Goal: Find specific page/section: Find specific page/section

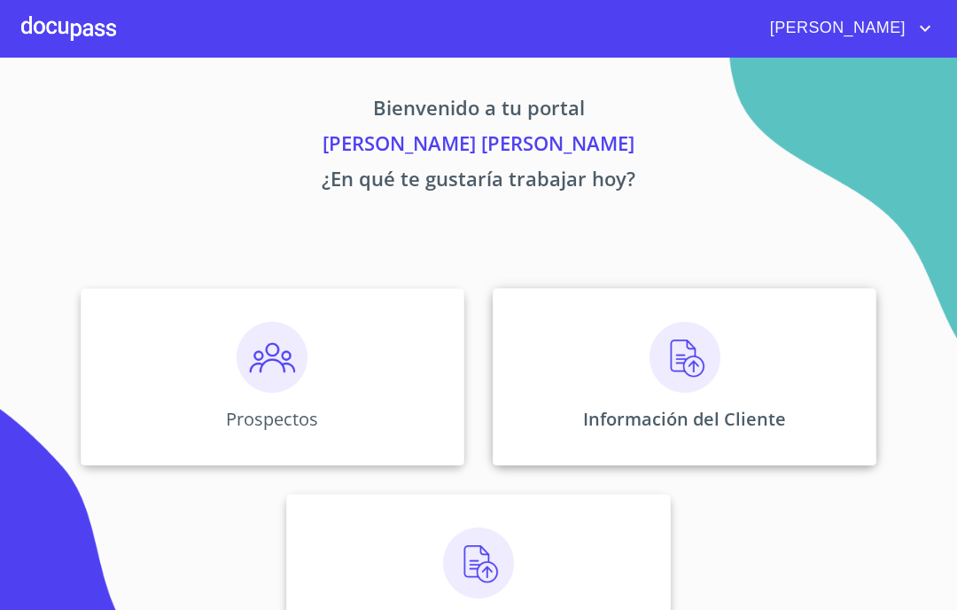
click at [649, 359] on img at bounding box center [684, 357] width 71 height 71
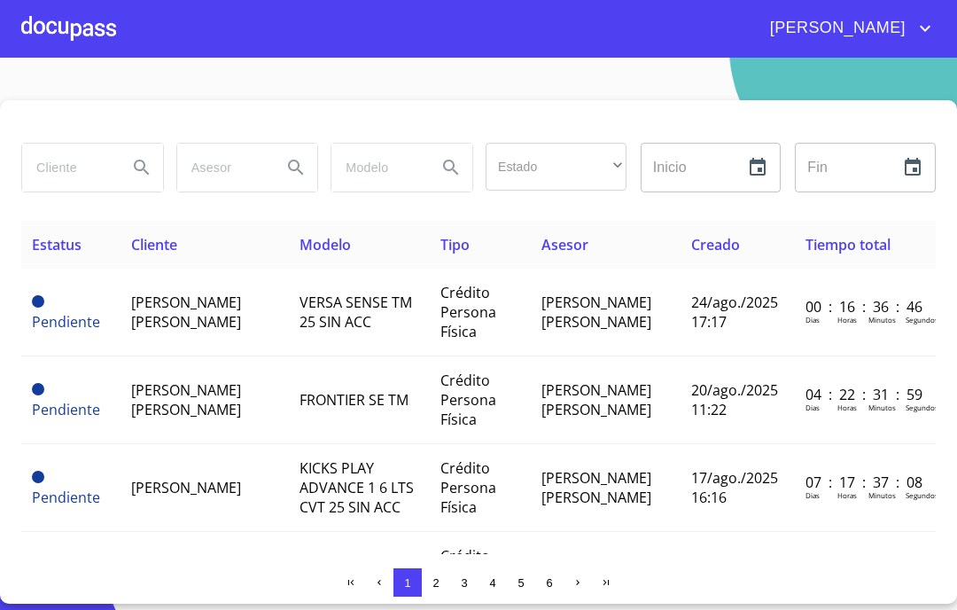
click at [69, 157] on input "search" at bounding box center [67, 168] width 91 height 48
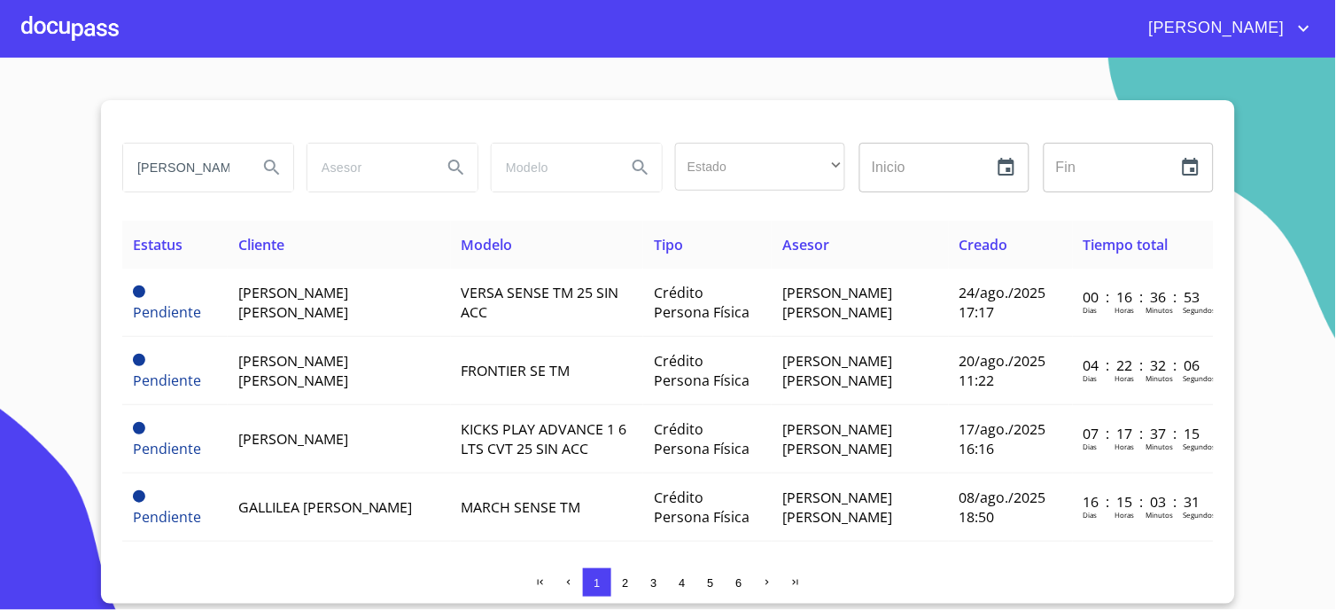
type input "[PERSON_NAME]"
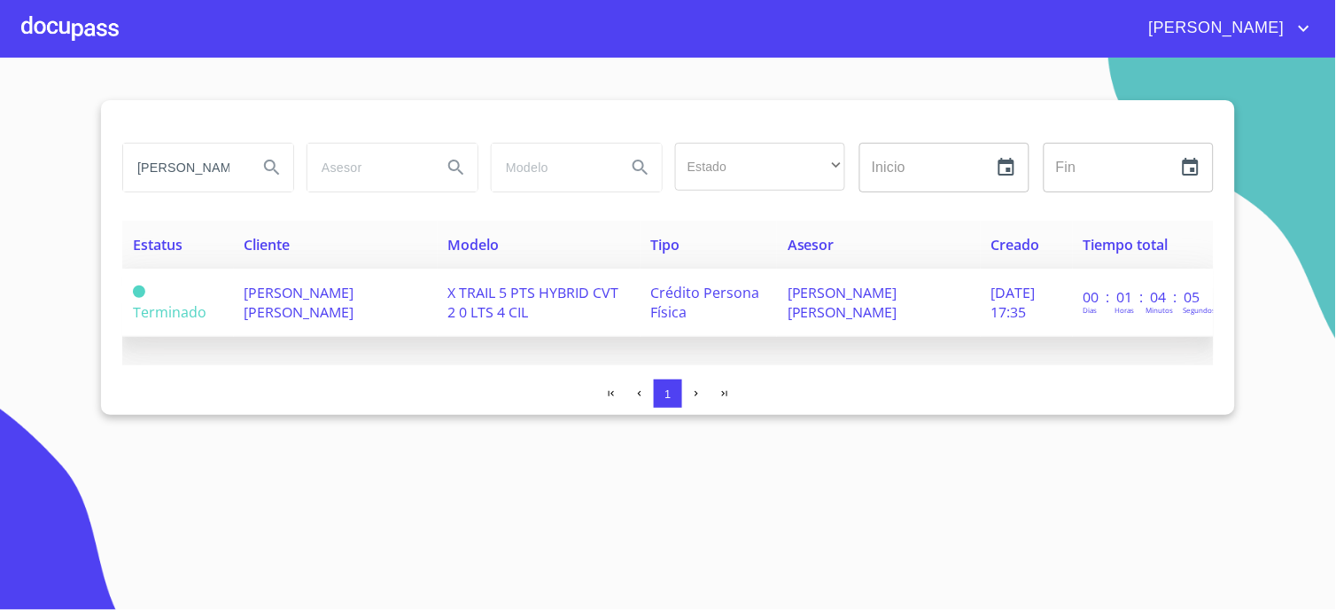
click at [372, 289] on td "[PERSON_NAME] [PERSON_NAME]" at bounding box center [336, 302] width 204 height 68
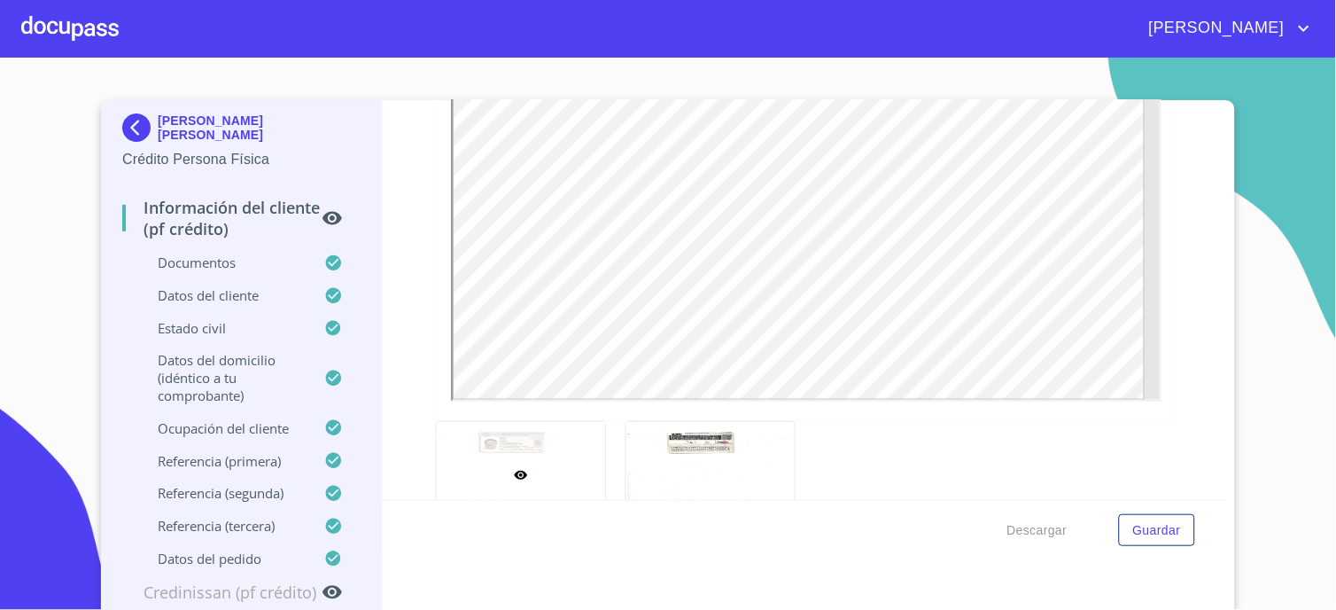
scroll to position [393, 0]
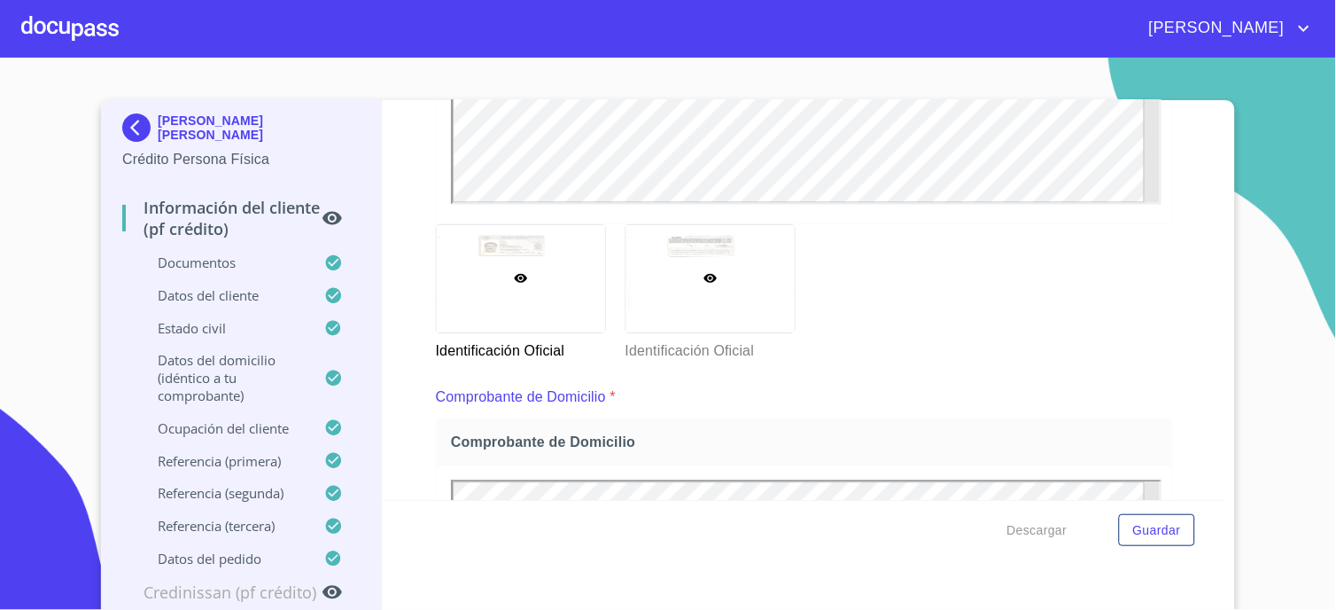
click at [659, 288] on div at bounding box center [710, 278] width 168 height 107
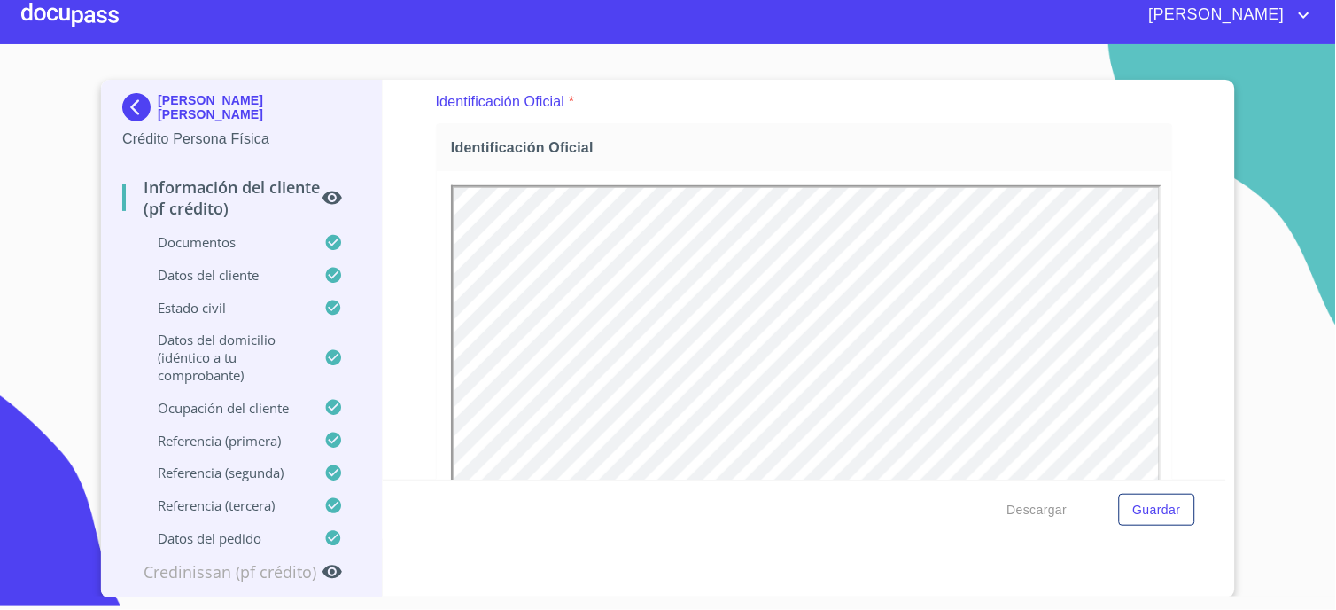
scroll to position [0, 0]
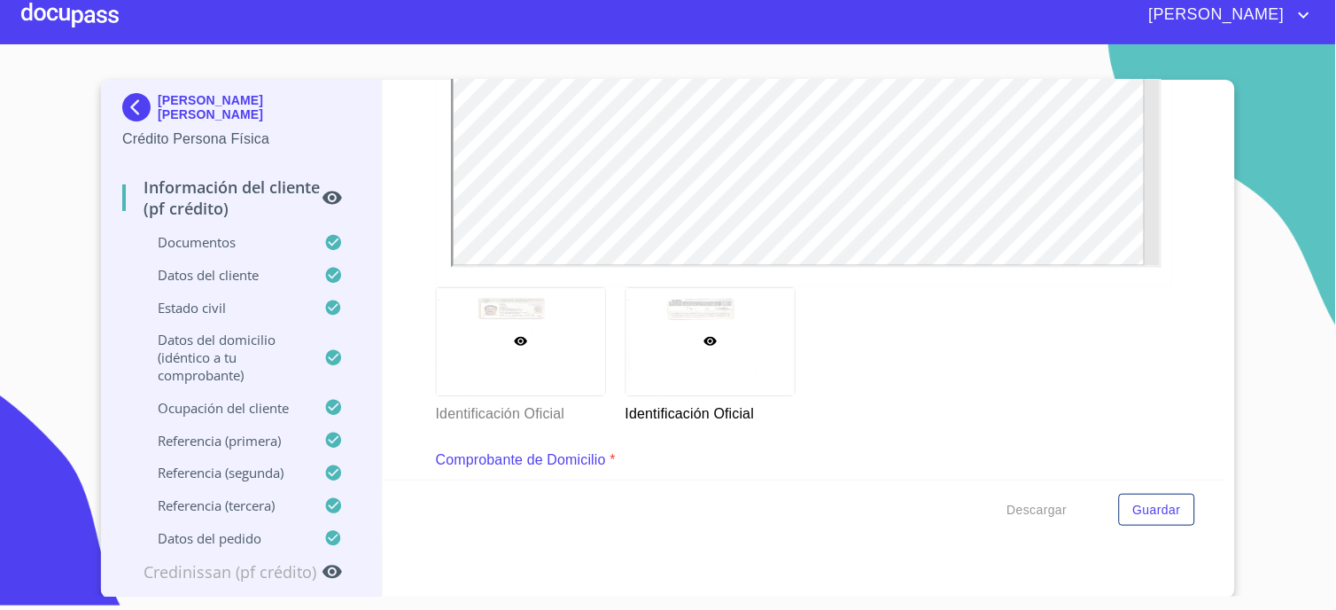
click at [471, 320] on div at bounding box center [521, 341] width 168 height 107
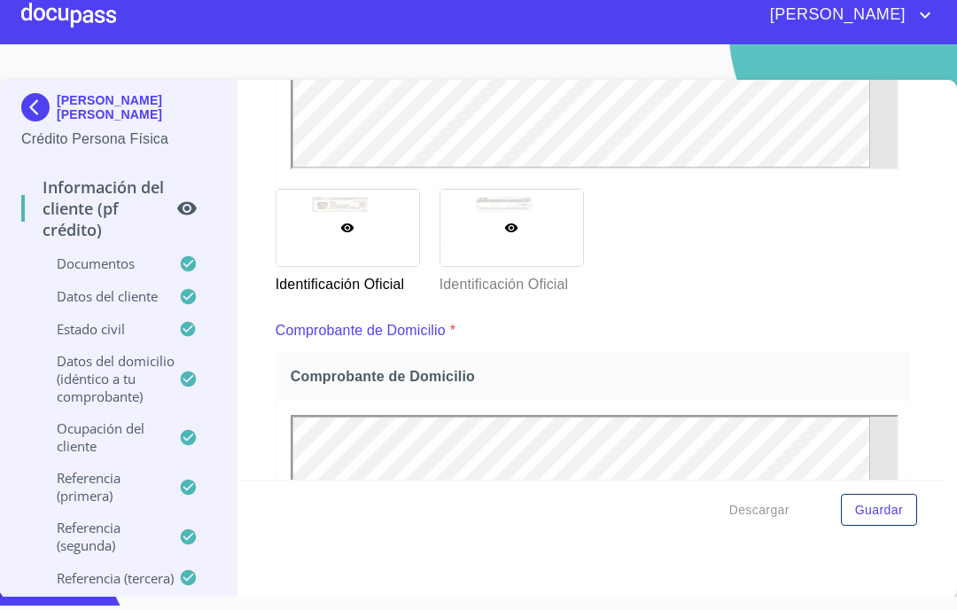
click at [474, 233] on div at bounding box center [511, 228] width 143 height 76
